Goal: Navigation & Orientation: Find specific page/section

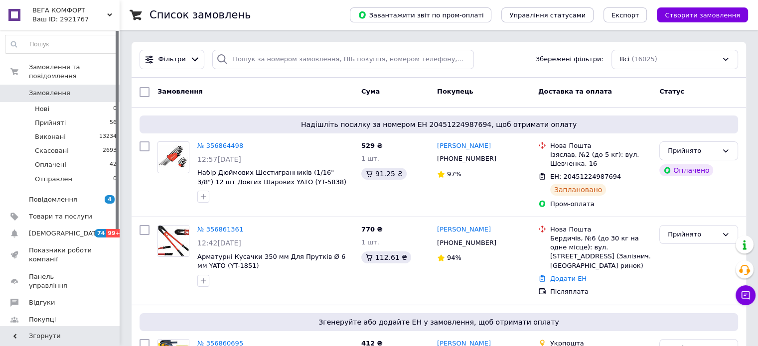
click at [96, 8] on span "ВЕГА КОМФОРТ" at bounding box center [69, 10] width 75 height 9
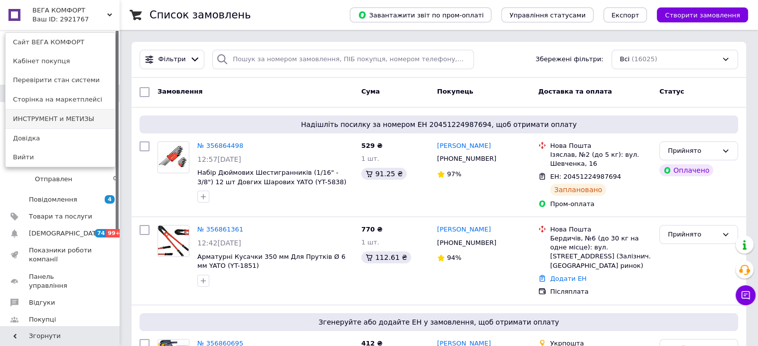
click at [72, 115] on link "ИНСТРУМЕНТ и МЕТИЗЫ" at bounding box center [60, 119] width 110 height 19
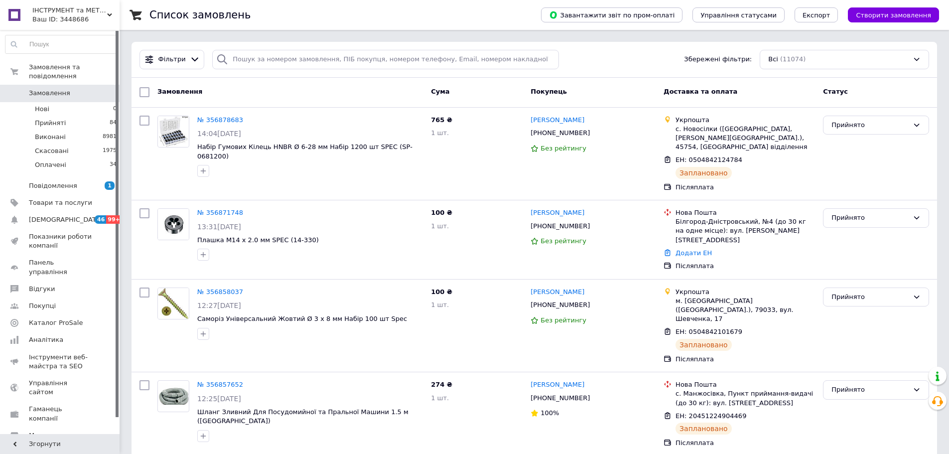
click at [100, 14] on span "ІНСТРУМЕНТ та МЕТИЗИ" at bounding box center [69, 10] width 75 height 9
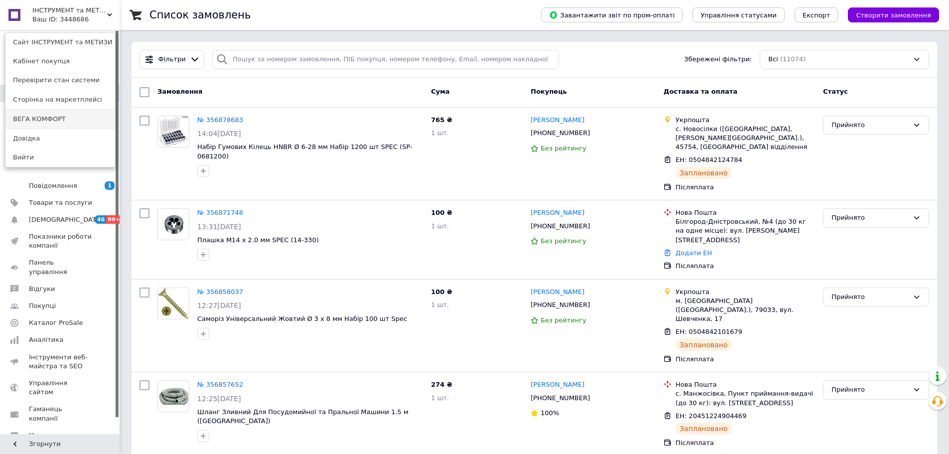
click at [60, 115] on link "ВЕГА КОМФОРТ" at bounding box center [60, 119] width 110 height 19
